Goal: Task Accomplishment & Management: Use online tool/utility

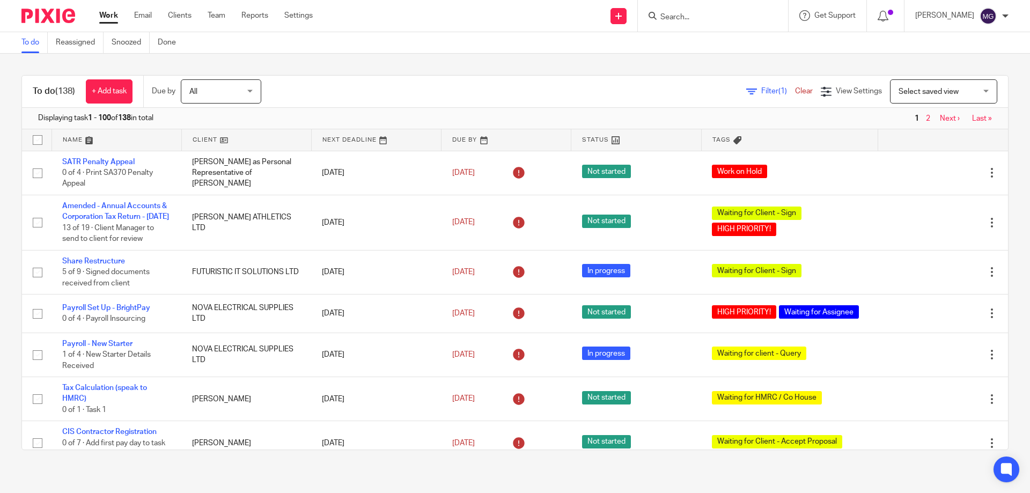
click at [151, 21] on link "Email" at bounding box center [143, 15] width 18 height 11
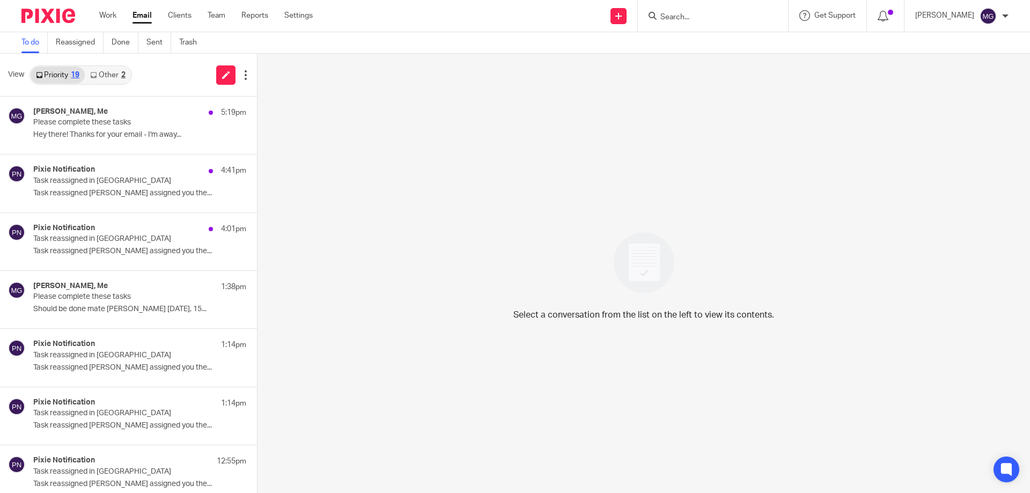
click at [93, 128] on div "Kira Comerford, Me 5:19pm Please complete these tasks Hey there! Thanks for you…" at bounding box center [139, 125] width 213 height 36
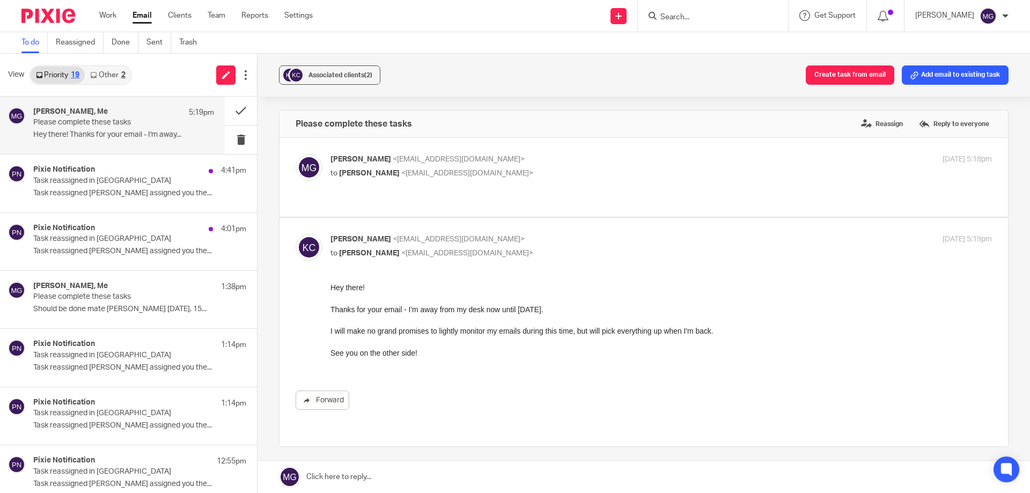
click at [475, 176] on span "<kira@kc-creative.co.uk>" at bounding box center [467, 174] width 132 height 8
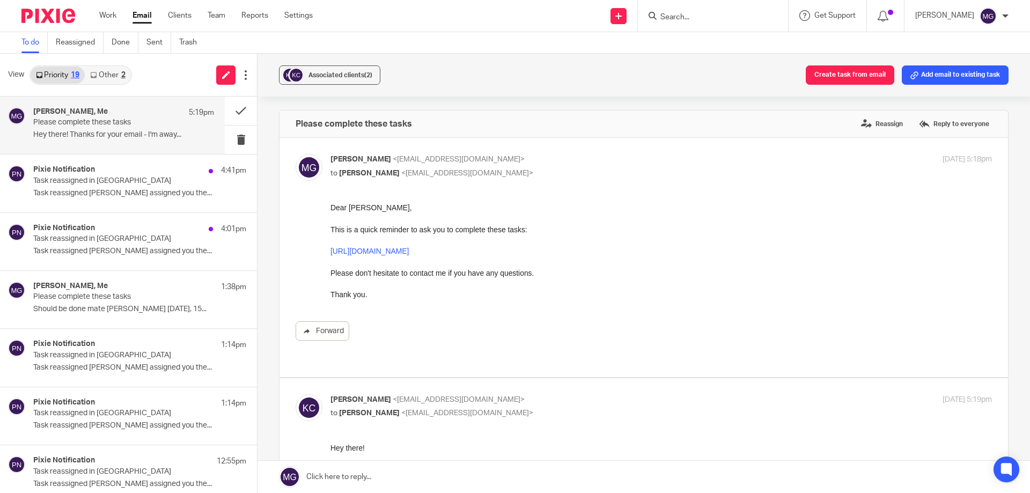
click at [480, 165] on div "Mason Graves <mgraves@taxassist.co.uk> to Kira Comerford <kira@kc-creative.co.u…" at bounding box center [550, 166] width 441 height 25
checkbox input "false"
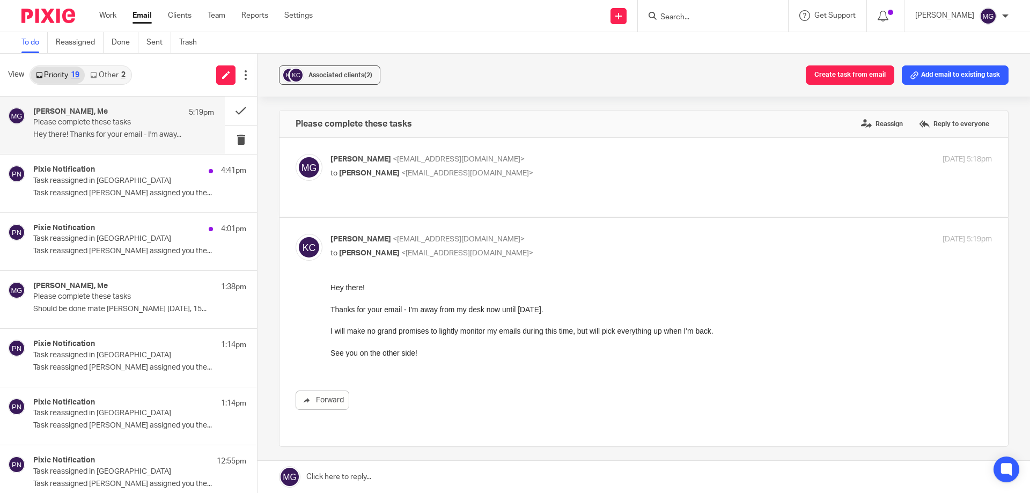
click at [124, 130] on div "Kira Comerford, Me 5:19pm Please complete these tasks Hey there! Thanks for you…" at bounding box center [123, 125] width 181 height 36
click at [232, 114] on button at bounding box center [241, 111] width 32 height 28
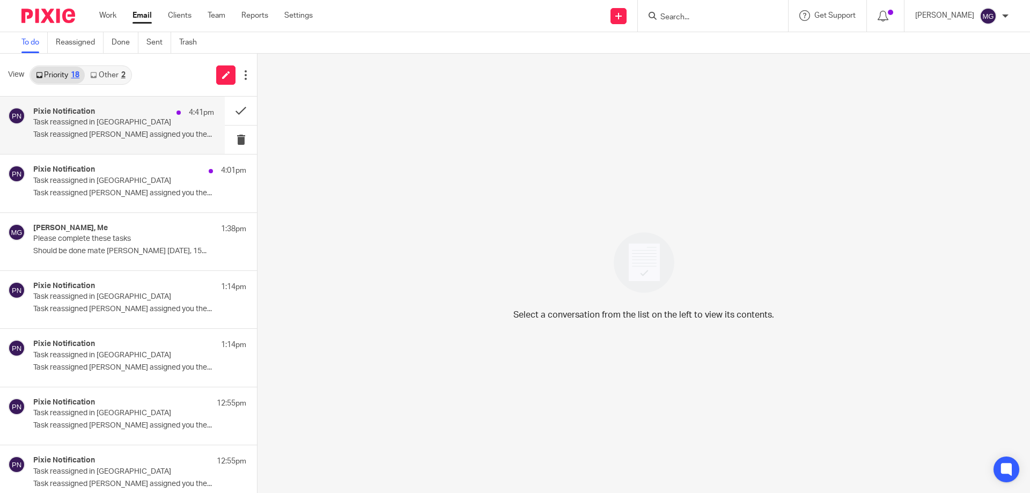
click at [114, 131] on p "Task reassigned Moiz Khatri assigned you the..." at bounding box center [123, 134] width 181 height 9
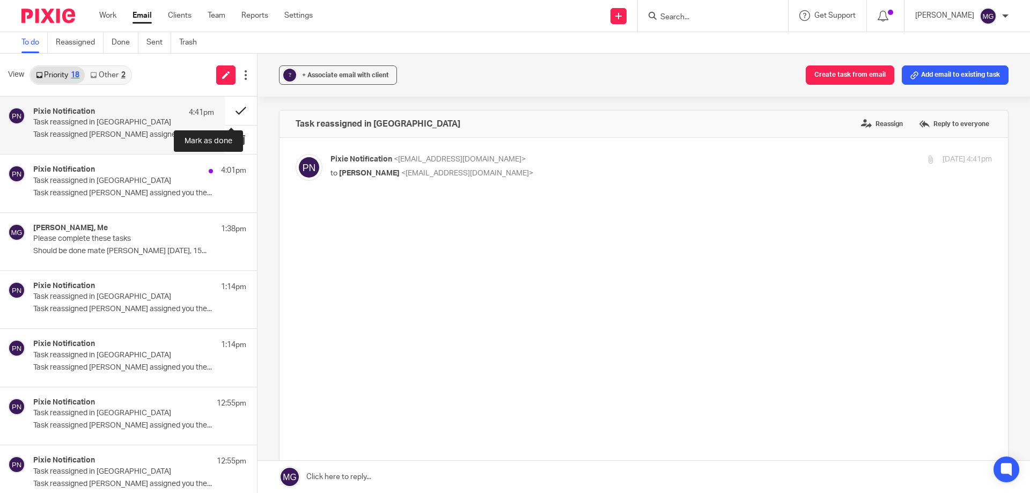
click at [239, 101] on button at bounding box center [241, 111] width 32 height 28
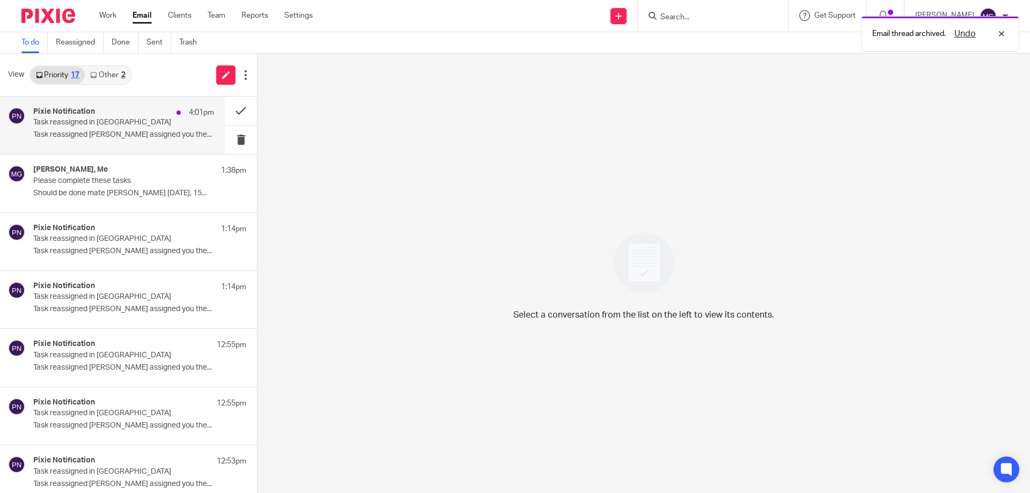
click at [137, 129] on div "Pixie Notification 4:01pm Task reassigned in Pixie Task reassigned Moiz Khatri …" at bounding box center [123, 125] width 181 height 36
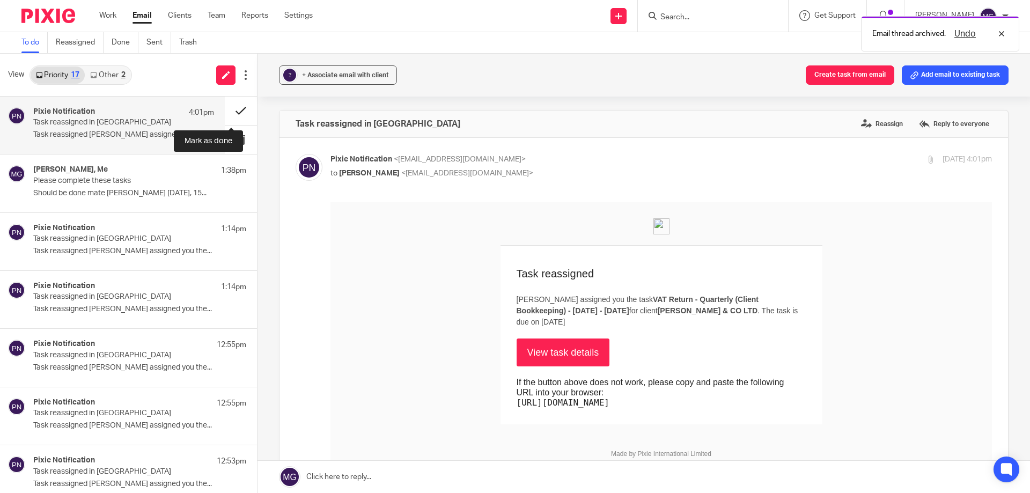
click at [225, 108] on button at bounding box center [241, 111] width 32 height 28
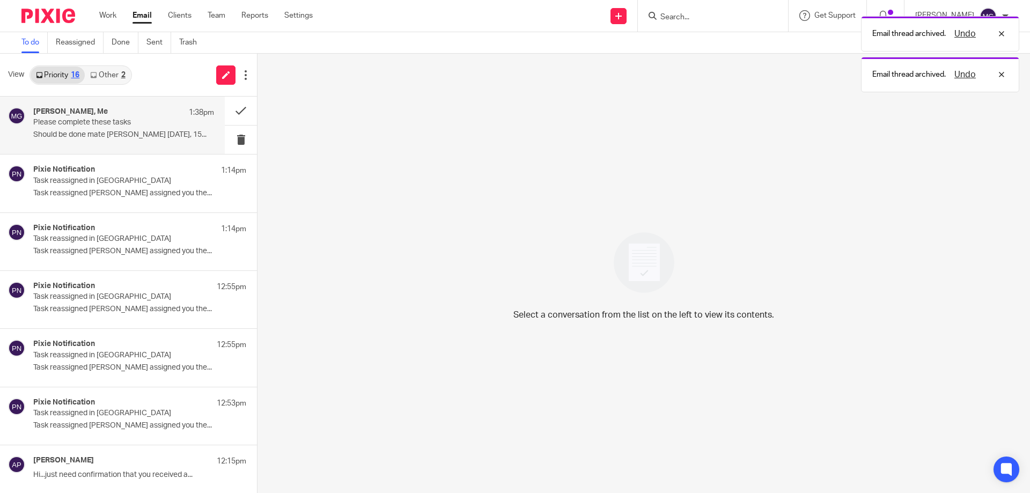
click at [97, 145] on div "Duncan Whitton, Me 1:38pm Please complete these tasks Should be done mate Dunca…" at bounding box center [112, 125] width 225 height 57
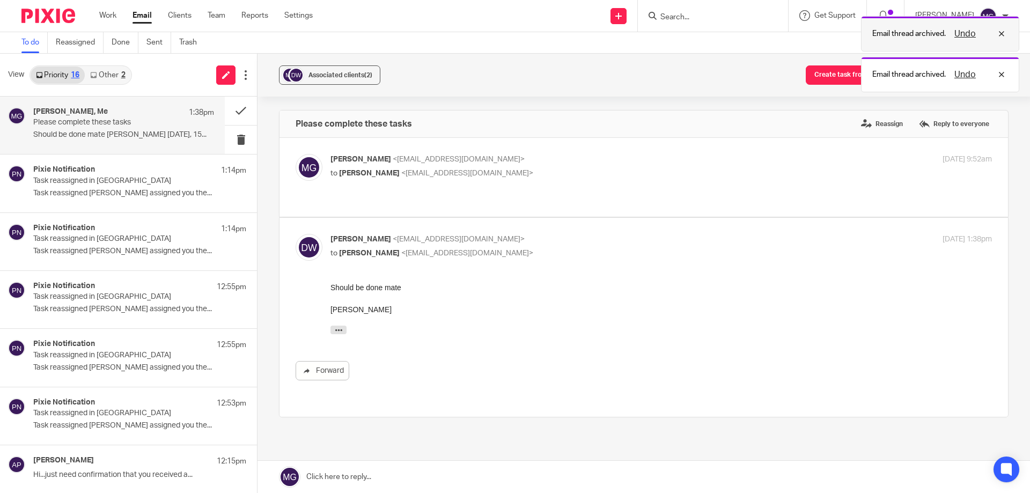
click at [1000, 35] on div "Undo" at bounding box center [977, 33] width 62 height 13
click at [1004, 33] on div "Undo" at bounding box center [977, 33] width 62 height 13
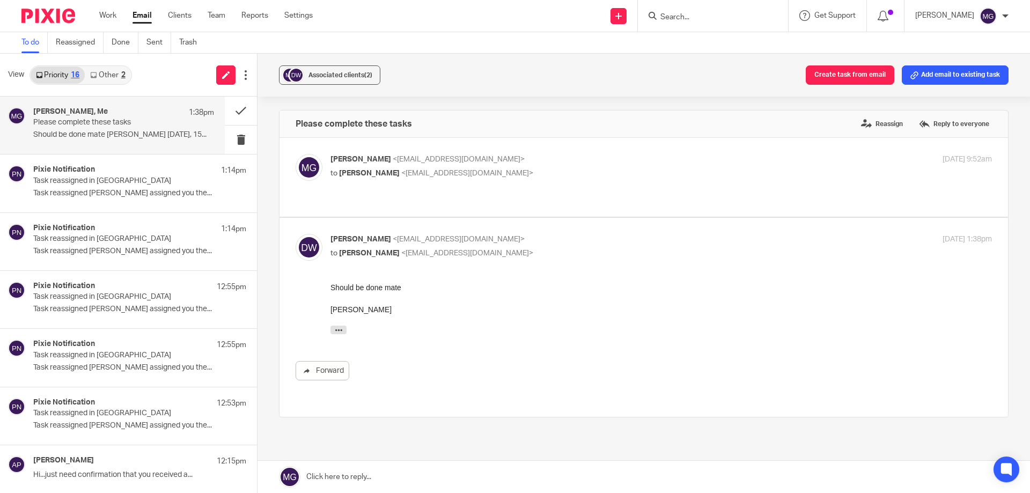
click at [653, 159] on p "Mason Graves <mgraves@taxassist.co.uk>" at bounding box center [550, 159] width 441 height 11
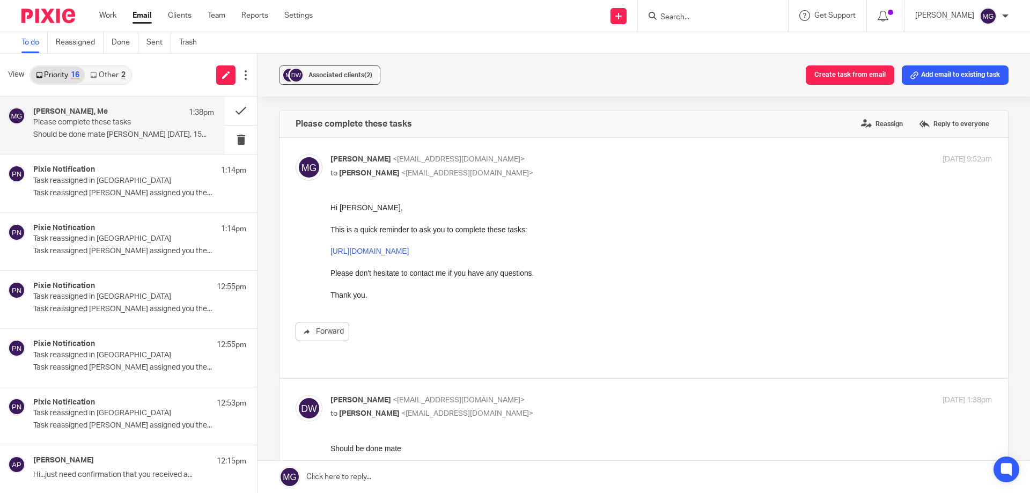
drag, startPoint x: 547, startPoint y: 174, endPoint x: 612, endPoint y: 150, distance: 68.6
click at [548, 173] on p "to Duncan Whitton <duncwhitton@gmail.com>" at bounding box center [550, 173] width 441 height 11
checkbox input "false"
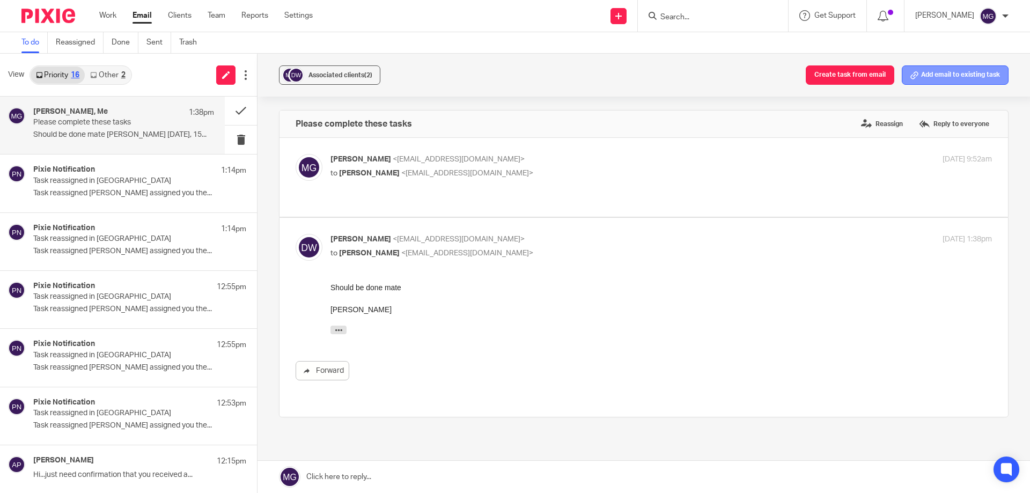
click at [954, 72] on button "Add email to existing task" at bounding box center [955, 74] width 107 height 19
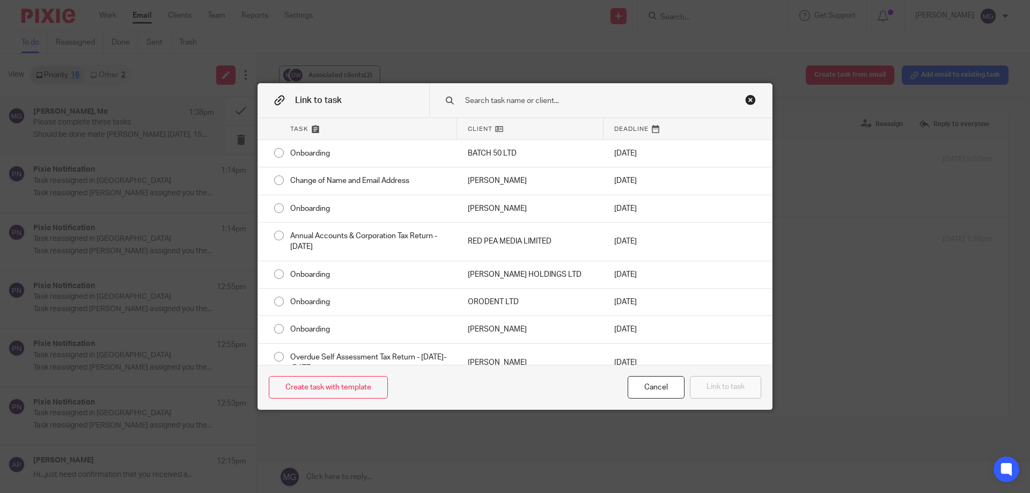
click at [517, 105] on input "text" at bounding box center [593, 101] width 258 height 12
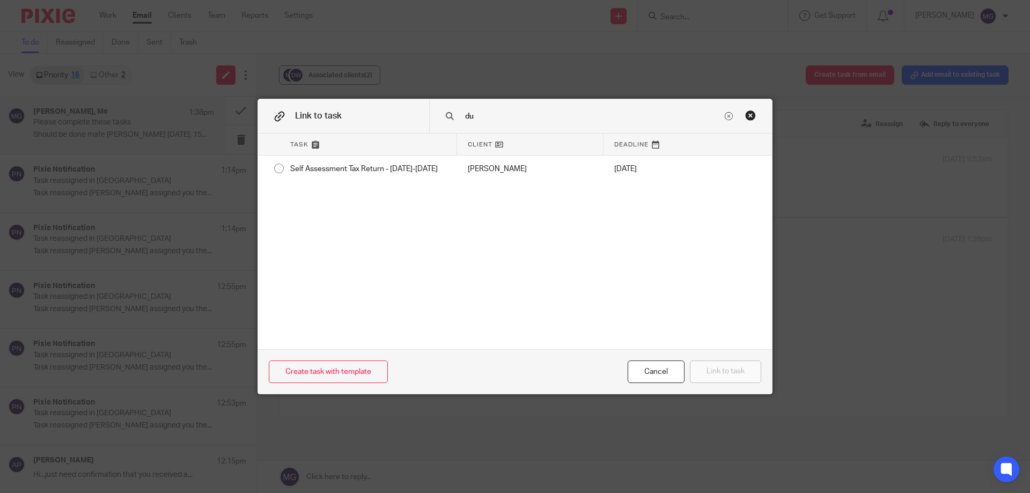
type input "d"
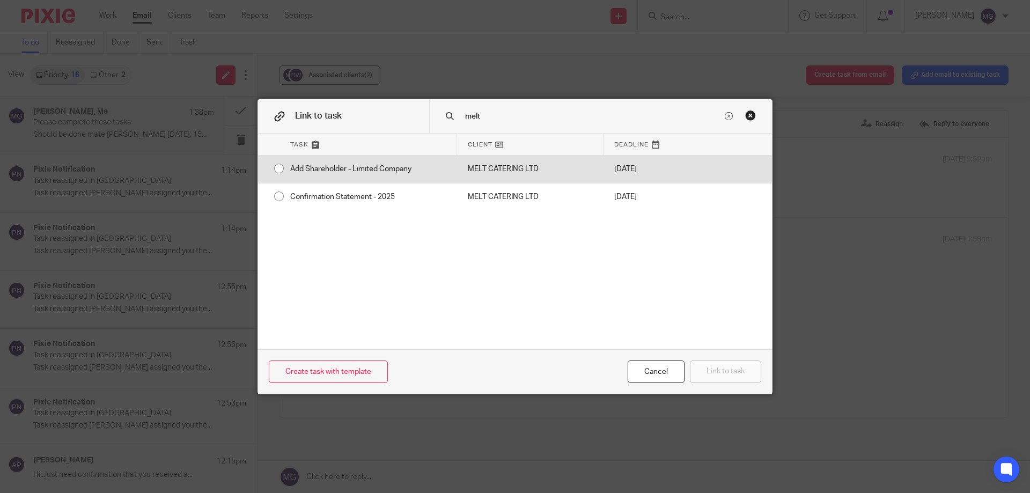
type input "melt"
click at [449, 164] on div "Add Shareholder - Limited Company" at bounding box center [368, 169] width 178 height 27
radio input "true"
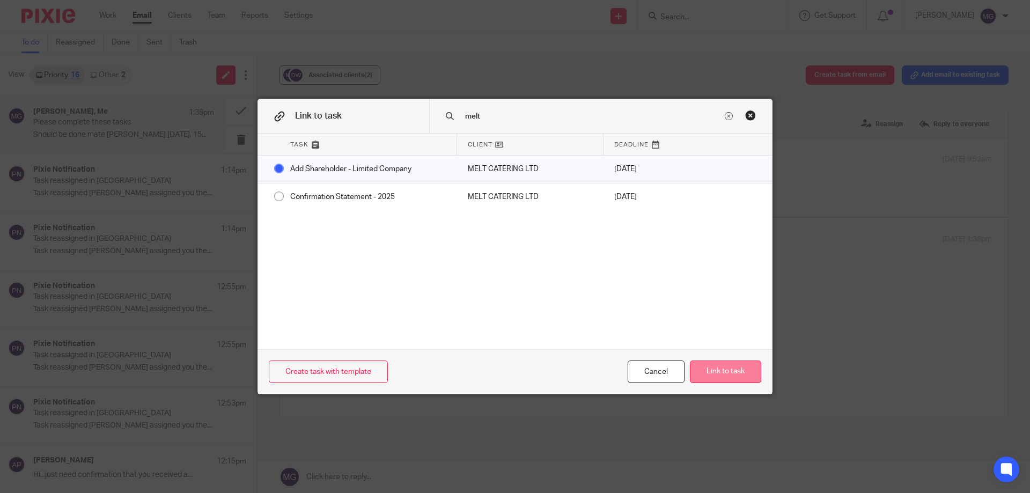
click at [736, 365] on button "Link to task" at bounding box center [725, 371] width 71 height 23
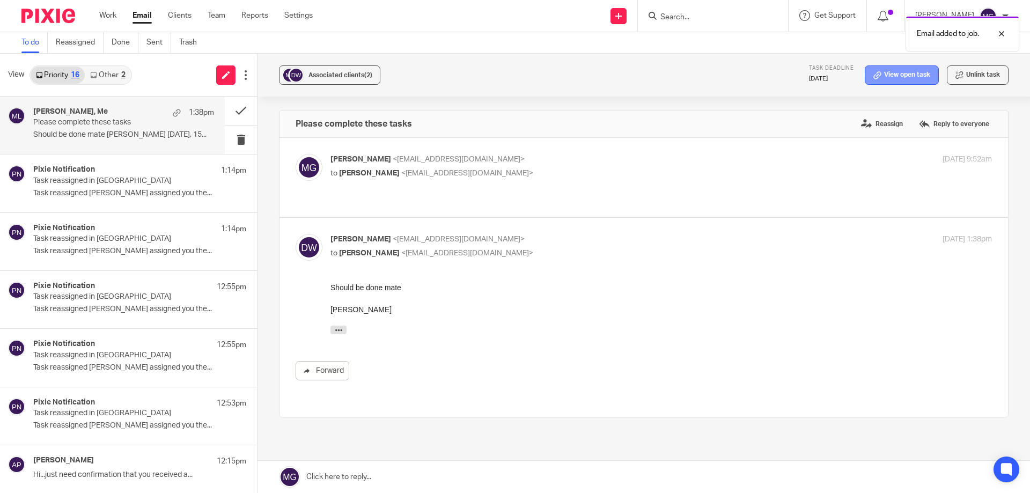
click at [903, 75] on link "View open task" at bounding box center [902, 74] width 74 height 19
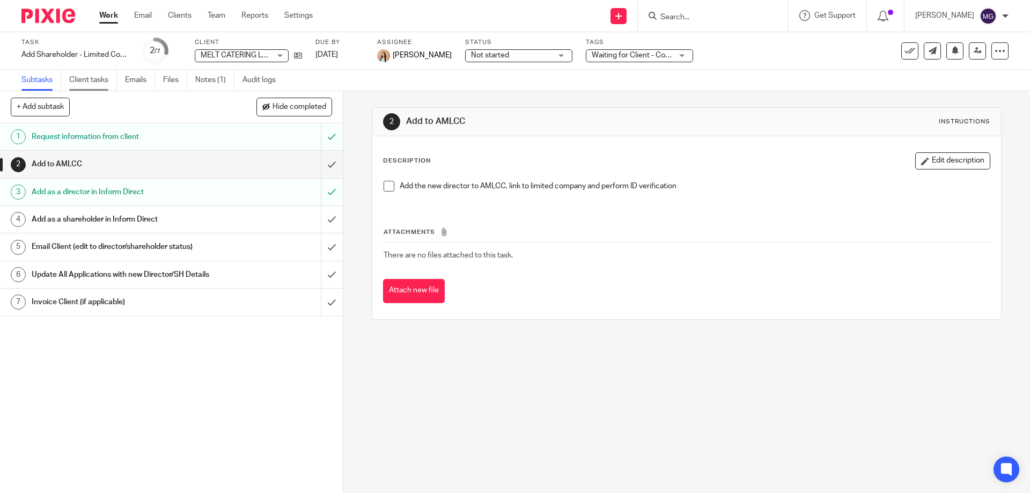
click at [90, 89] on link "Client tasks" at bounding box center [93, 80] width 48 height 21
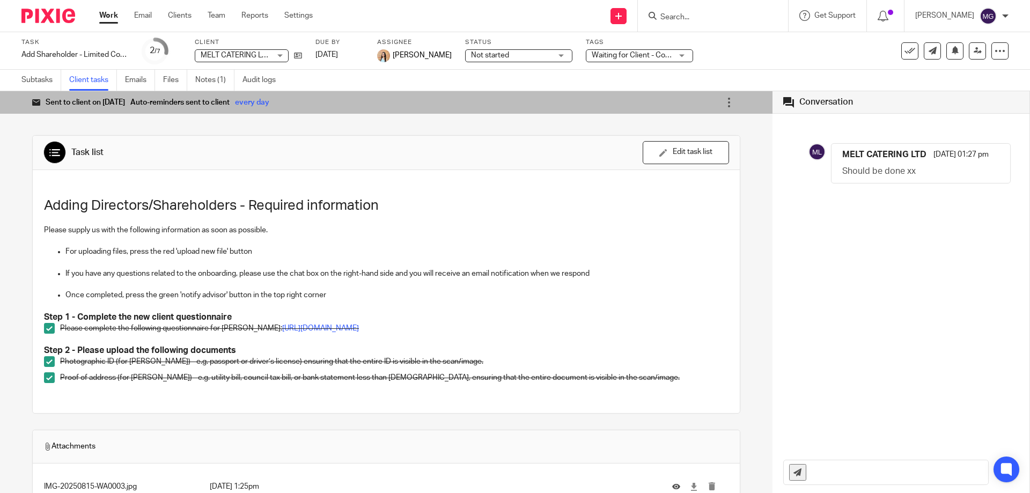
click at [700, 104] on div "Re-send email Configure auto-reminders Sharing details [PERSON_NAME] as complet…" at bounding box center [708, 102] width 64 height 23
click at [724, 104] on icon at bounding box center [729, 102] width 11 height 11
click at [184, 134] on div "Task list Send to client Send to client Ask client to recheck again Edit task l…" at bounding box center [386, 431] width 708 height 625
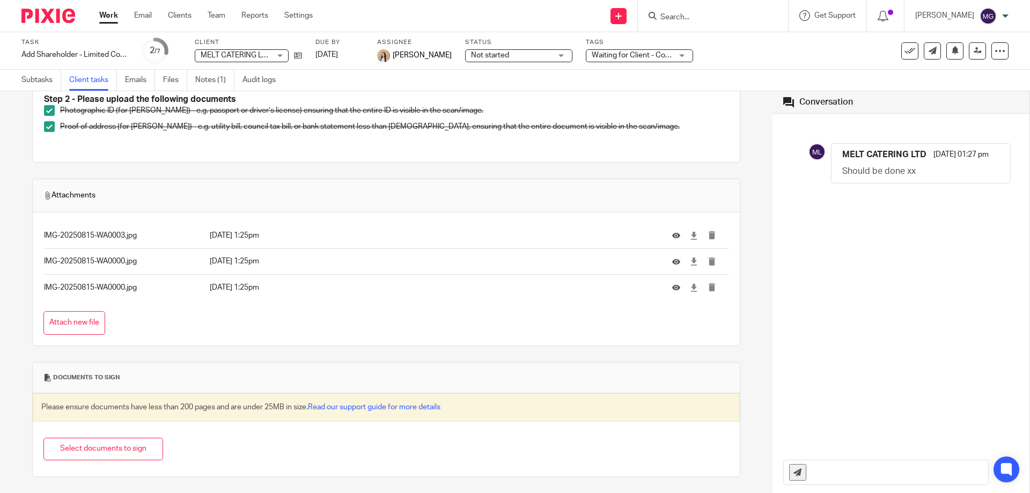
click at [672, 240] on div at bounding box center [680, 235] width 16 height 11
click at [672, 239] on icon at bounding box center [676, 236] width 8 height 8
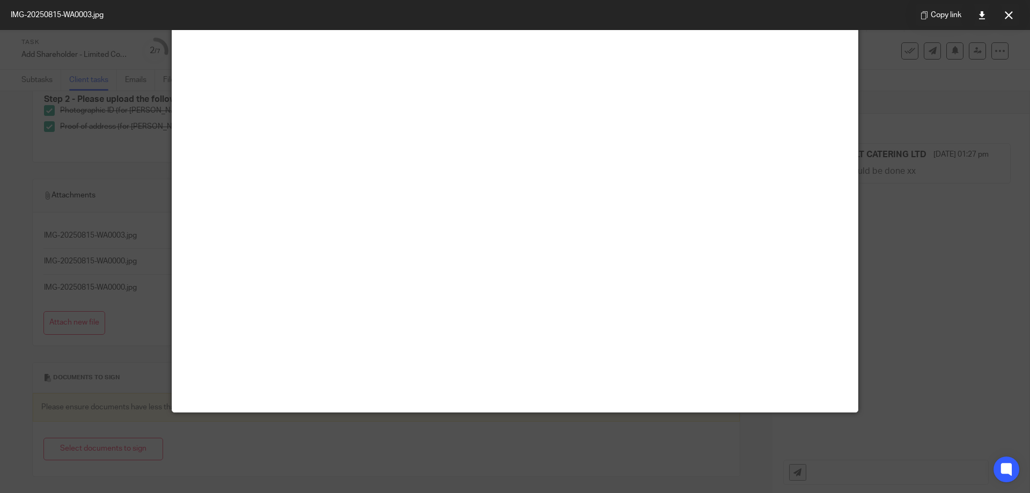
scroll to position [483, 0]
click at [1010, 17] on icon at bounding box center [1009, 15] width 8 height 8
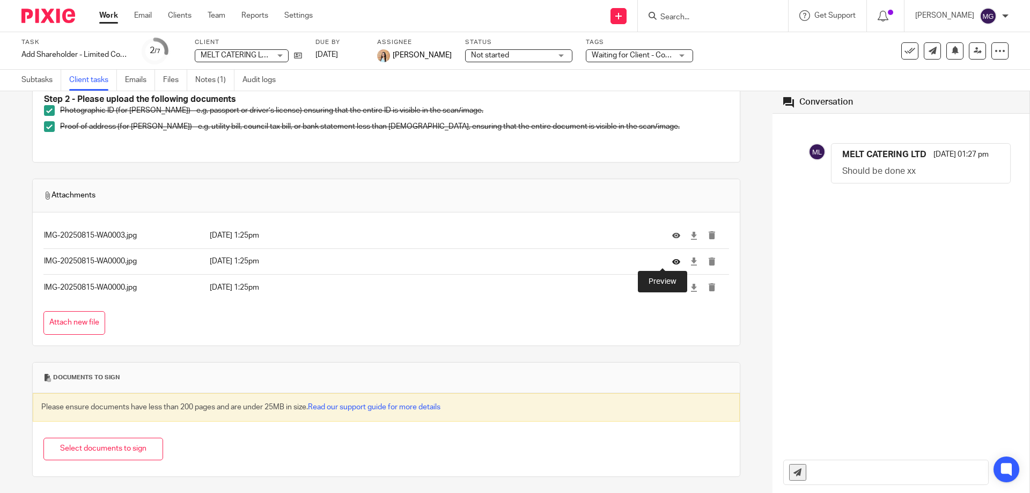
click at [672, 263] on icon at bounding box center [676, 261] width 8 height 8
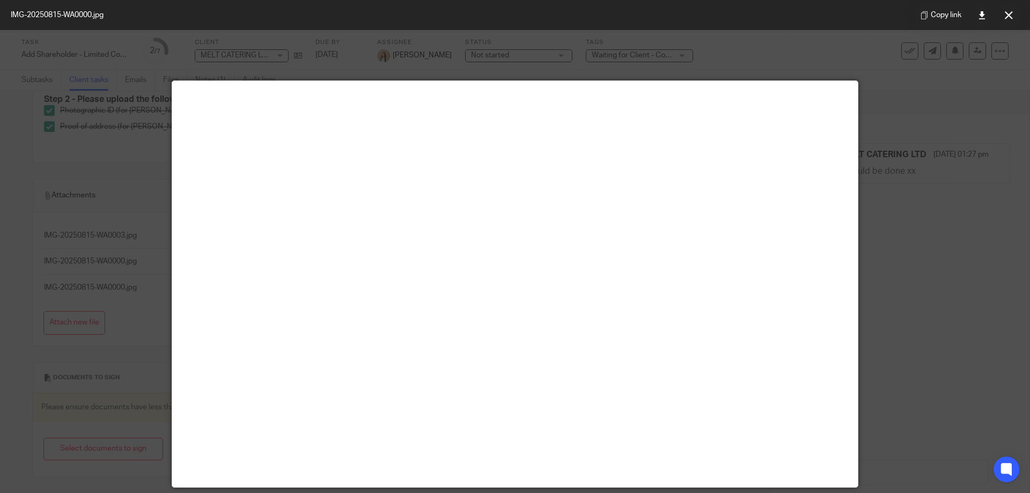
scroll to position [215, 0]
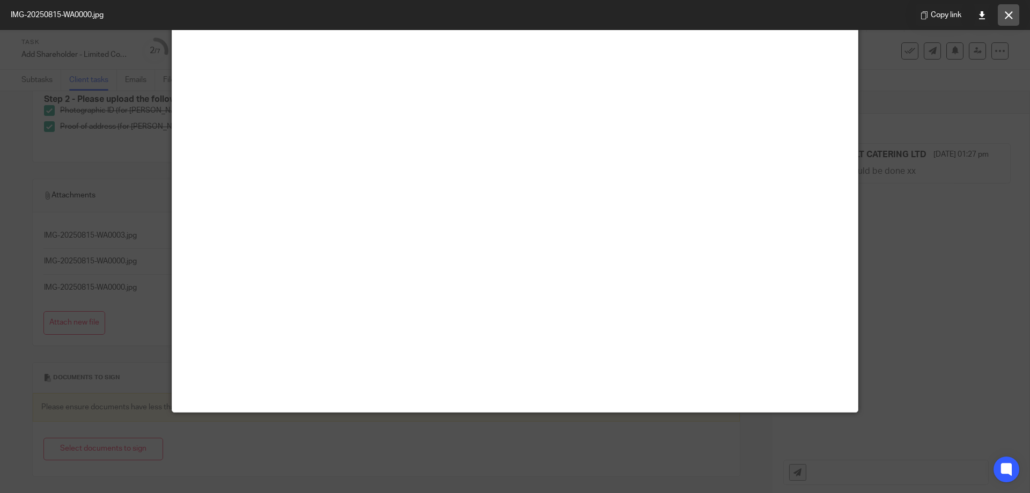
click at [1012, 19] on button at bounding box center [1008, 14] width 21 height 21
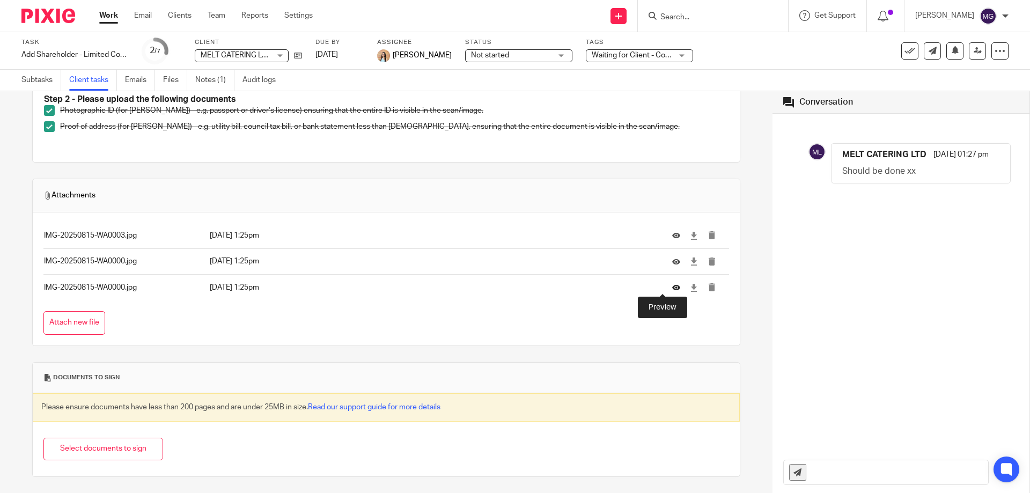
click at [672, 290] on icon at bounding box center [676, 287] width 8 height 8
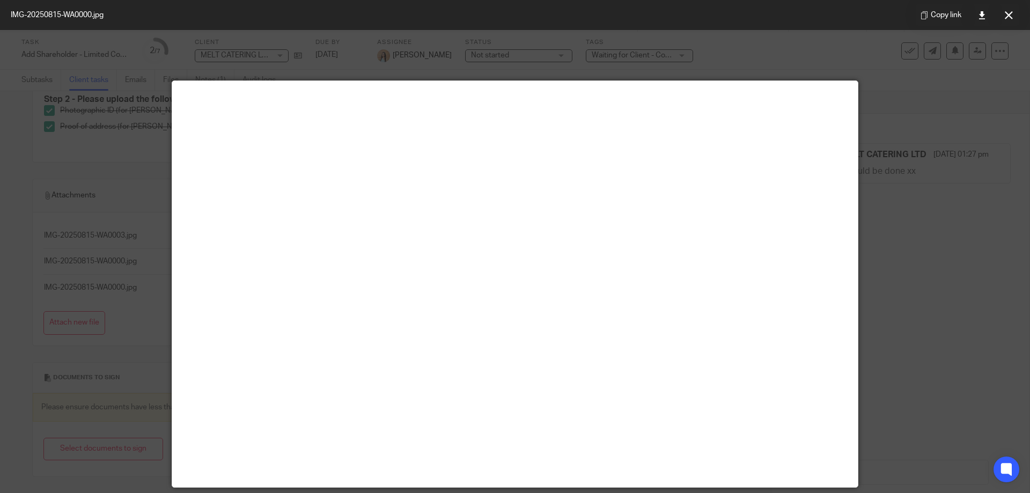
scroll to position [322, 0]
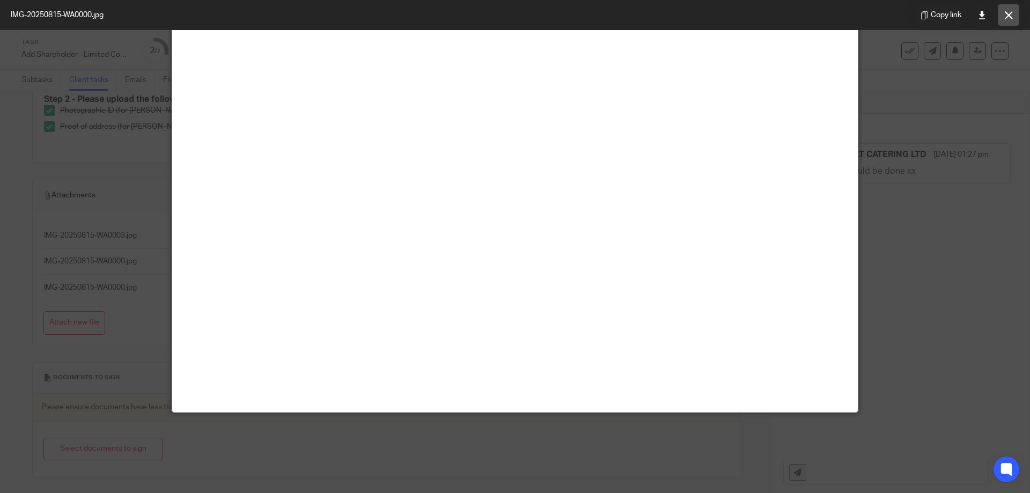
click at [1005, 8] on button at bounding box center [1008, 14] width 21 height 21
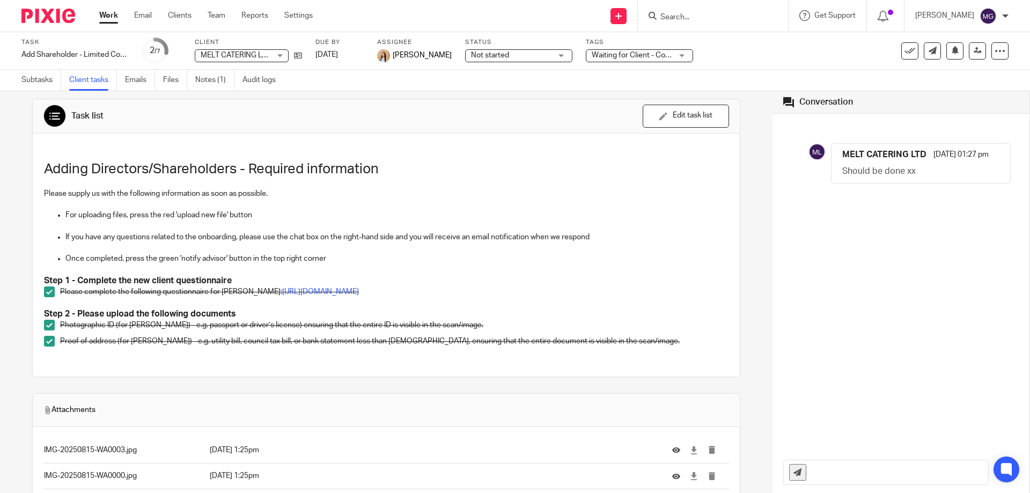
scroll to position [0, 0]
